Goal: Find specific page/section: Find specific page/section

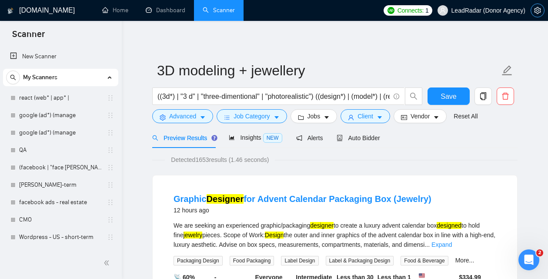
scroll to position [162, 0]
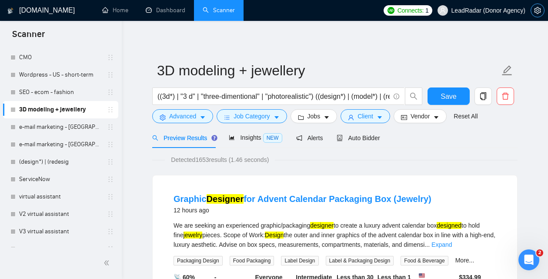
click at [536, 11] on icon "setting" at bounding box center [537, 10] width 7 height 7
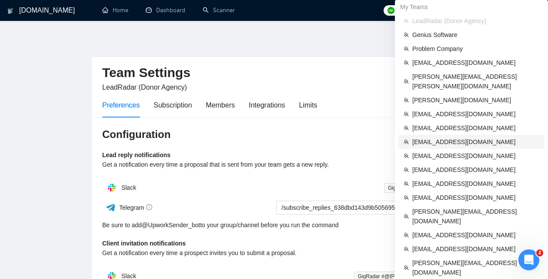
click at [436, 137] on span "[EMAIL_ADDRESS][DOMAIN_NAME]" at bounding box center [475, 142] width 127 height 10
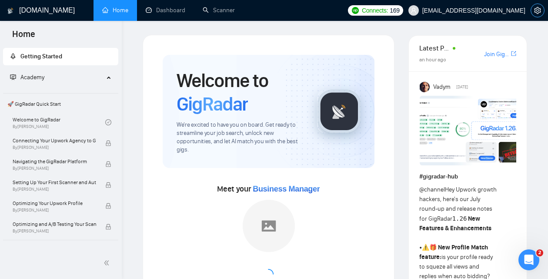
click at [535, 9] on icon "setting" at bounding box center [537, 10] width 7 height 7
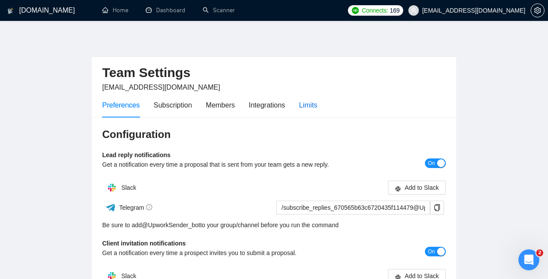
click at [307, 105] on div "Limits" at bounding box center [308, 105] width 18 height 11
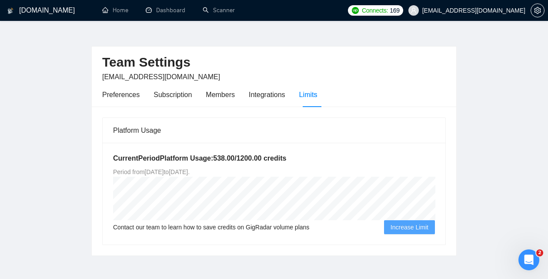
scroll to position [33, 0]
